Goal: Use online tool/utility

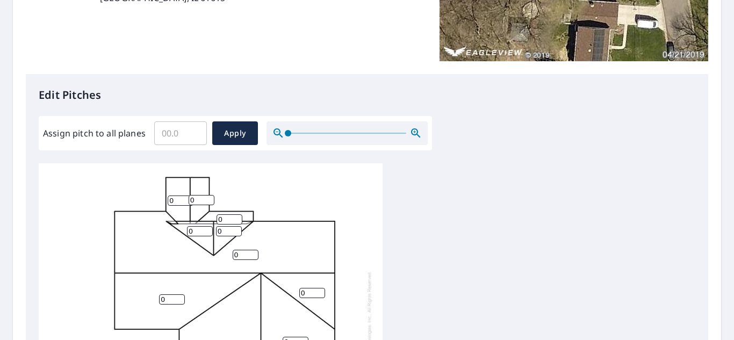
scroll to position [215, 0]
click at [178, 201] on input "0" at bounding box center [181, 200] width 26 height 10
drag, startPoint x: 176, startPoint y: 199, endPoint x: 110, endPoint y: 205, distance: 66.3
click at [109, 205] on div "0 0 0 0 0 0 04 0 0 0 0" at bounding box center [211, 331] width 344 height 337
type input "4"
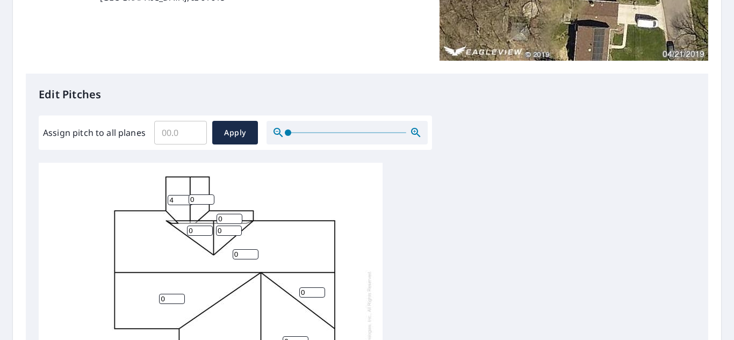
click at [191, 197] on input "0" at bounding box center [202, 199] width 26 height 10
type input "4"
drag, startPoint x: 227, startPoint y: 216, endPoint x: 202, endPoint y: 215, distance: 25.3
click at [202, 215] on div "0 0 0 0 0 0 4 0 4 0 0" at bounding box center [211, 331] width 344 height 337
type input "4"
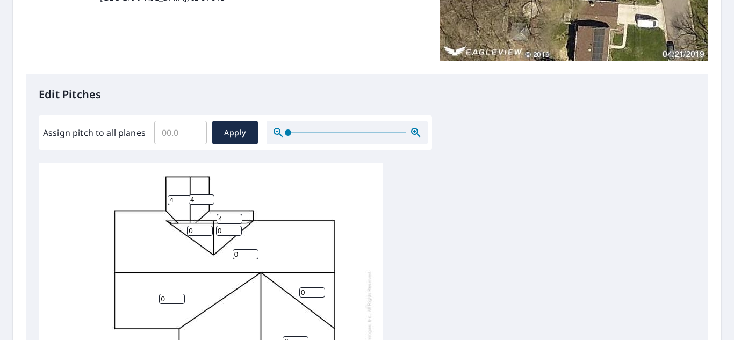
drag, startPoint x: 224, startPoint y: 226, endPoint x: 190, endPoint y: 225, distance: 33.9
click at [189, 226] on div "0 0 0 0 0 0 4 0 4 0 4" at bounding box center [211, 331] width 344 height 337
type input "4"
drag, startPoint x: 193, startPoint y: 230, endPoint x: 180, endPoint y: 232, distance: 13.6
click at [181, 232] on div "0 0 0 0 0 0 4 0 4 4 4" at bounding box center [211, 331] width 344 height 337
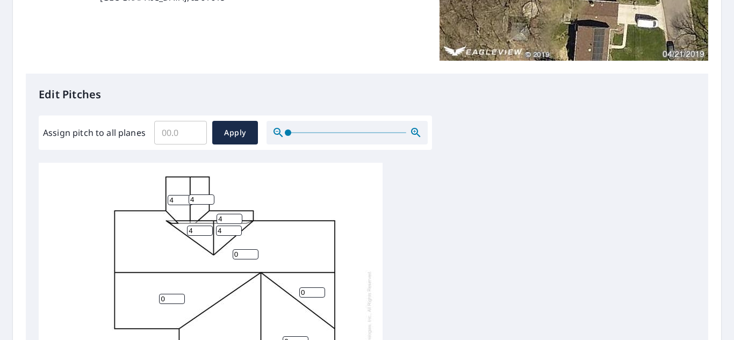
type input "4"
drag, startPoint x: 240, startPoint y: 253, endPoint x: 217, endPoint y: 253, distance: 22.6
click at [217, 252] on div "0 0 0 0 0 0 4 4 4 4 4" at bounding box center [211, 331] width 344 height 337
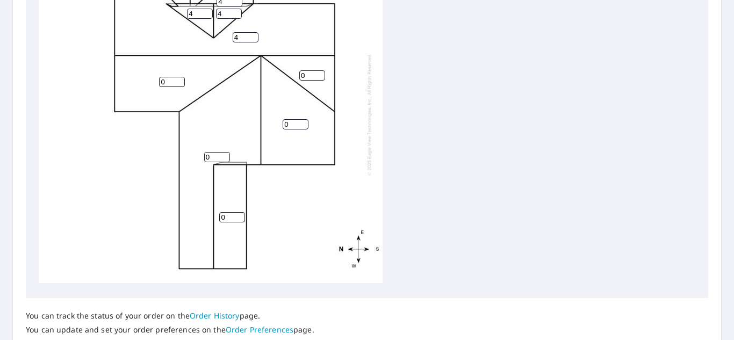
scroll to position [0, 0]
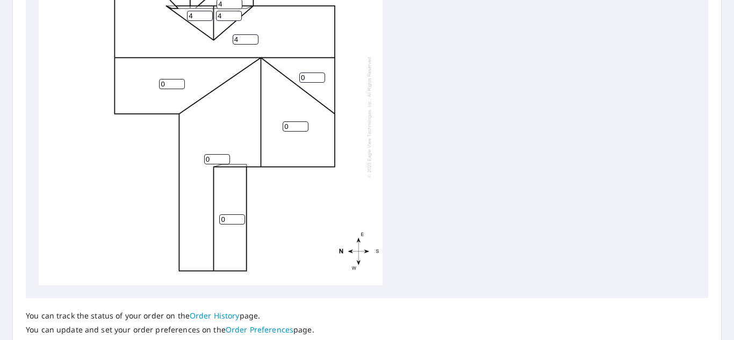
type input "4"
drag, startPoint x: 309, startPoint y: 78, endPoint x: 283, endPoint y: 82, distance: 26.6
click at [284, 82] on div "4 0 0 0 0 0 4 4 4 4 4" at bounding box center [211, 116] width 344 height 337
type input "4"
drag, startPoint x: 169, startPoint y: 83, endPoint x: 140, endPoint y: 85, distance: 29.1
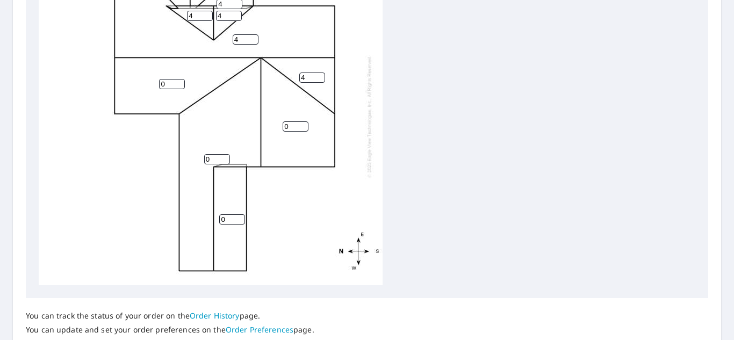
click at [140, 85] on div "4 0 0 0 0 4 4 4 4 4 4" at bounding box center [211, 116] width 344 height 337
type input "4"
drag, startPoint x: 285, startPoint y: 125, endPoint x: 247, endPoint y: 125, distance: 38.7
click at [249, 125] on div "4 0 0 4 0 4 4 4 4 4 4" at bounding box center [211, 116] width 344 height 337
type input "4"
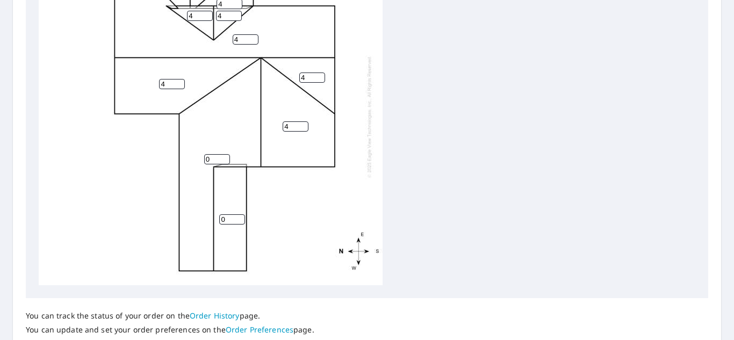
drag, startPoint x: 217, startPoint y: 156, endPoint x: 187, endPoint y: 160, distance: 29.3
click at [187, 160] on div "4 0 4 4 0 4 4 4 4 4 4" at bounding box center [211, 116] width 344 height 337
type input "4"
drag, startPoint x: 229, startPoint y: 219, endPoint x: 190, endPoint y: 220, distance: 39.3
click at [190, 219] on div "4 4 4 4 0 4 4 4 4 4 4" at bounding box center [211, 116] width 344 height 337
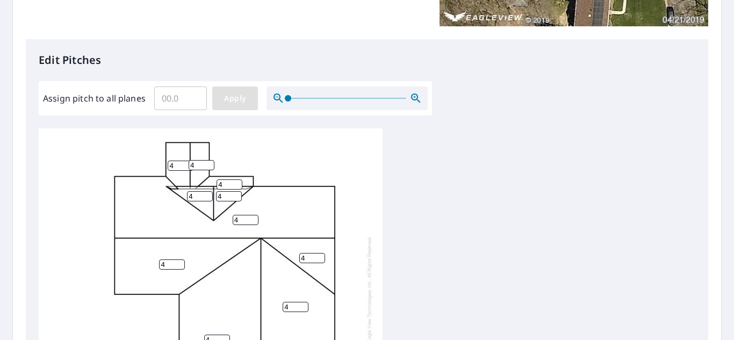
scroll to position [269, 0]
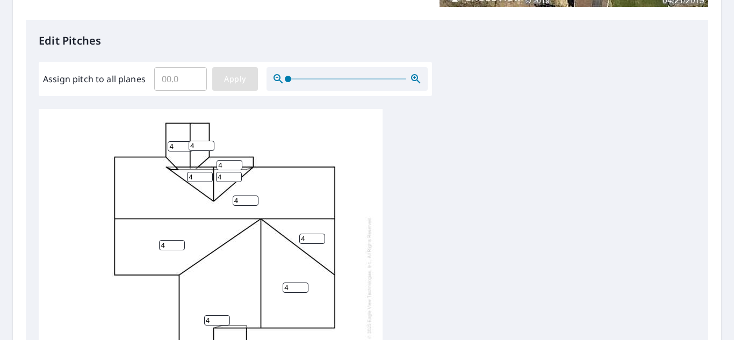
type input "4"
click at [238, 81] on span "Apply" at bounding box center [235, 79] width 28 height 13
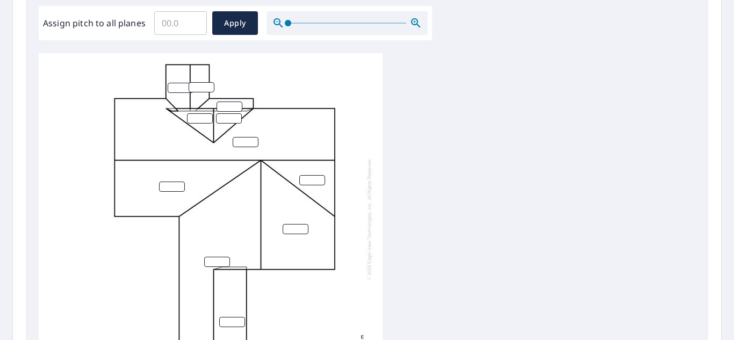
scroll to position [188, 0]
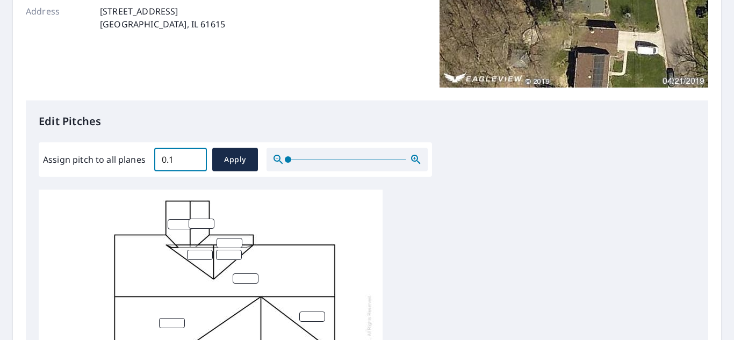
click at [195, 156] on input "0.1" at bounding box center [180, 160] width 53 height 30
click at [194, 155] on input "0.2" at bounding box center [180, 160] width 53 height 30
click at [194, 155] on input "0.3" at bounding box center [180, 160] width 53 height 30
click at [193, 155] on input "2.5" at bounding box center [180, 160] width 53 height 30
click at [192, 156] on input "4.1" at bounding box center [180, 160] width 53 height 30
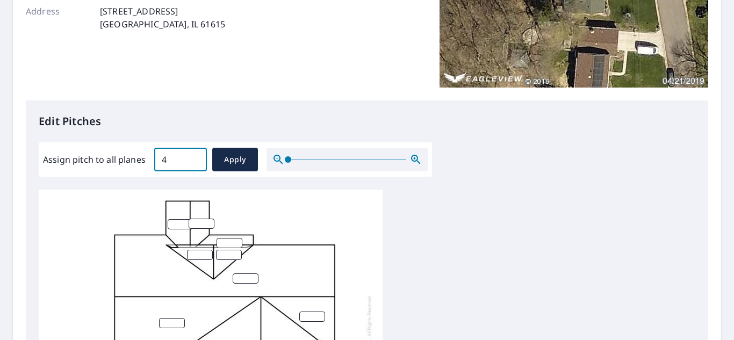
type input "4"
click at [194, 161] on input "4" at bounding box center [180, 160] width 53 height 30
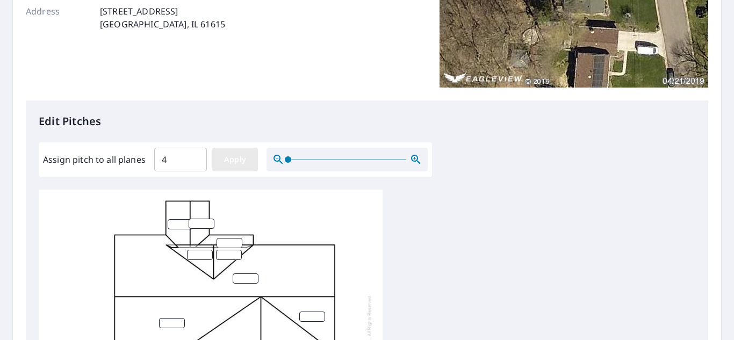
click at [242, 159] on span "Apply" at bounding box center [235, 159] width 28 height 13
type input "4"
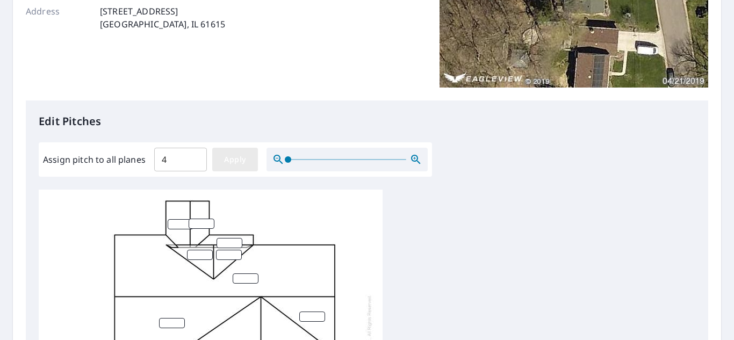
type input "4"
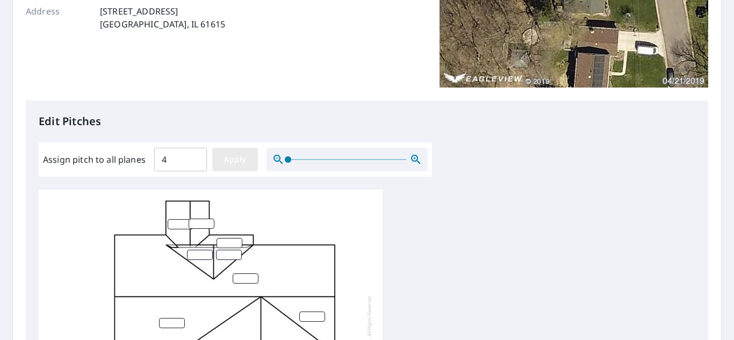
type input "4"
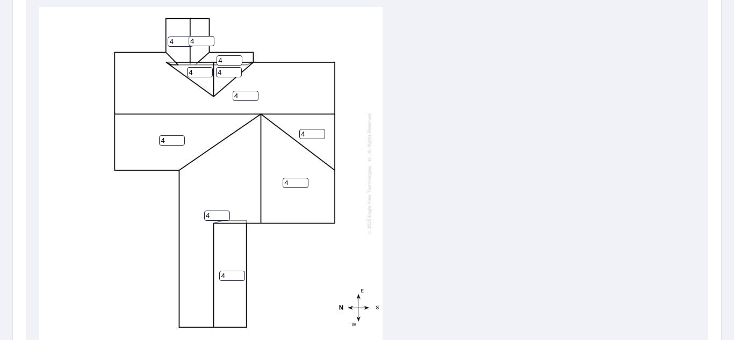
scroll to position [457, 0]
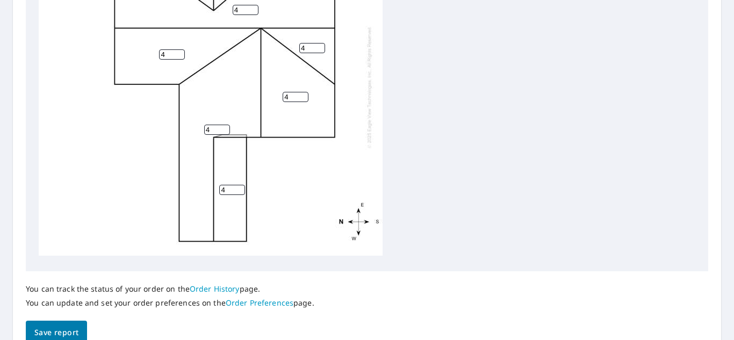
click at [69, 329] on span "Save report" at bounding box center [56, 332] width 44 height 13
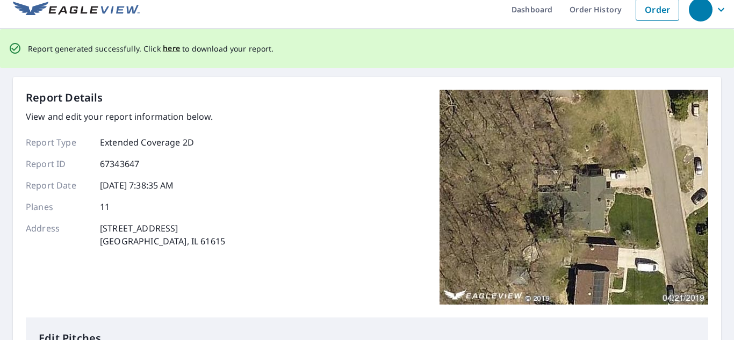
scroll to position [0, 0]
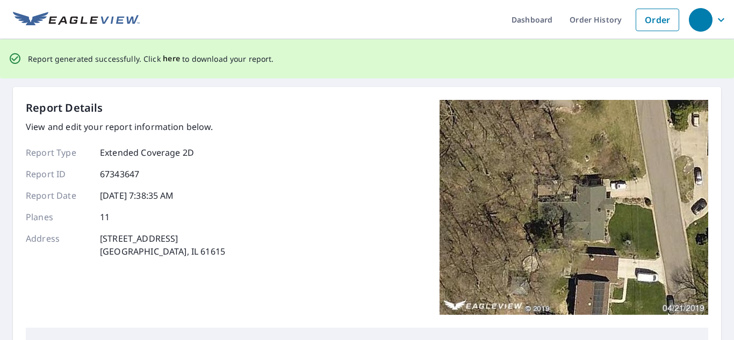
click at [170, 59] on span "here" at bounding box center [172, 58] width 18 height 13
